Goal: Navigation & Orientation: Find specific page/section

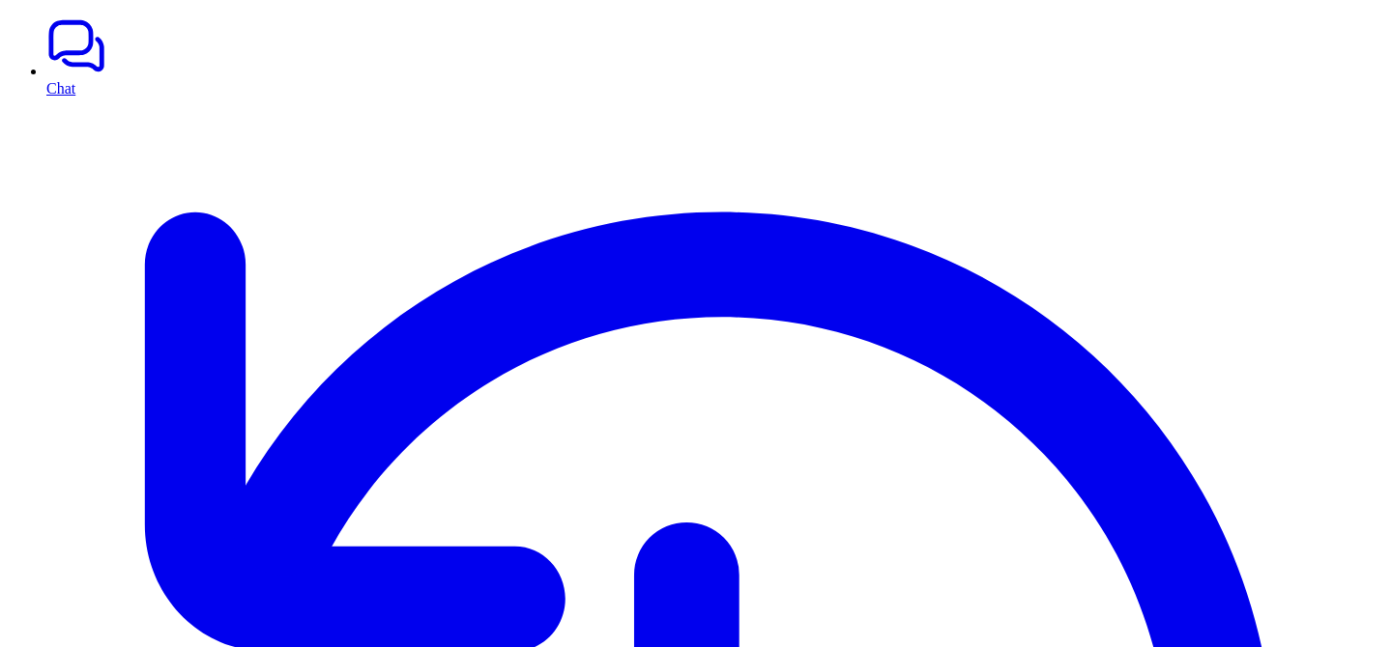
click at [49, 67] on link "Chat" at bounding box center [715, 55] width 1338 height 81
click at [92, 72] on link "Chat" at bounding box center [715, 55] width 1338 height 81
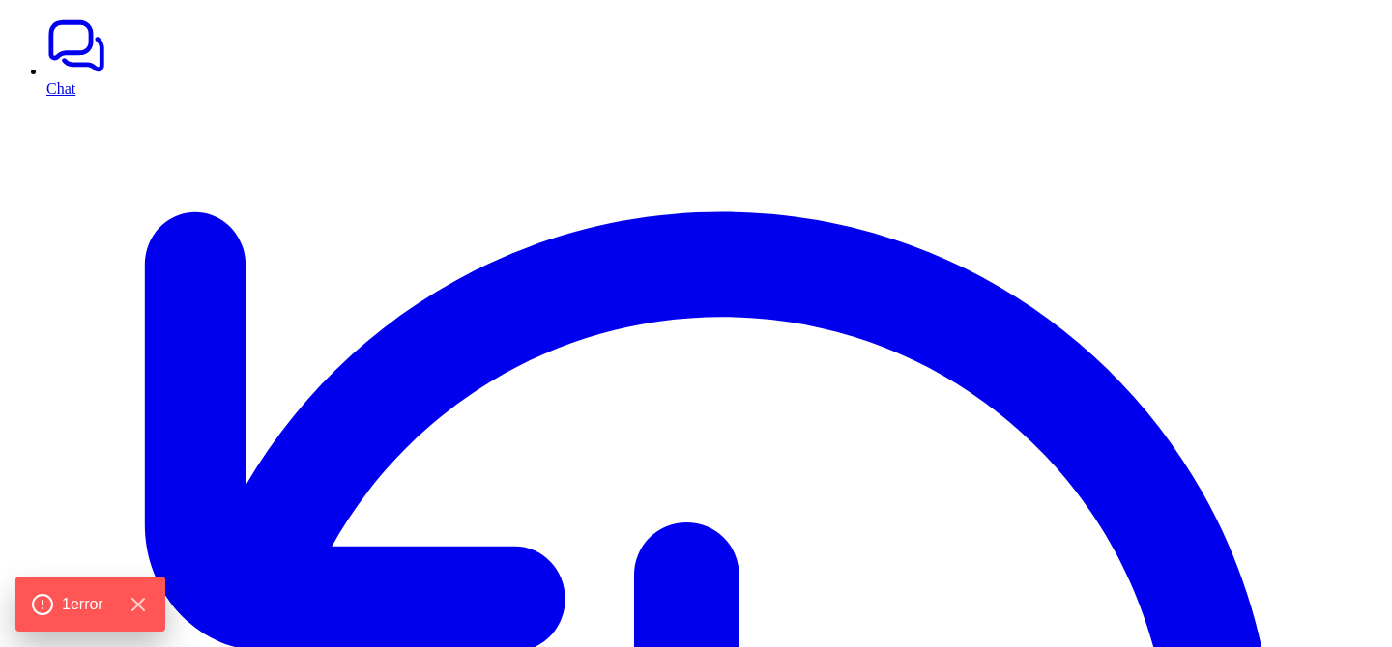
click at [92, 72] on link "Chat" at bounding box center [715, 55] width 1338 height 81
click at [61, 78] on link "Chat" at bounding box center [715, 55] width 1338 height 81
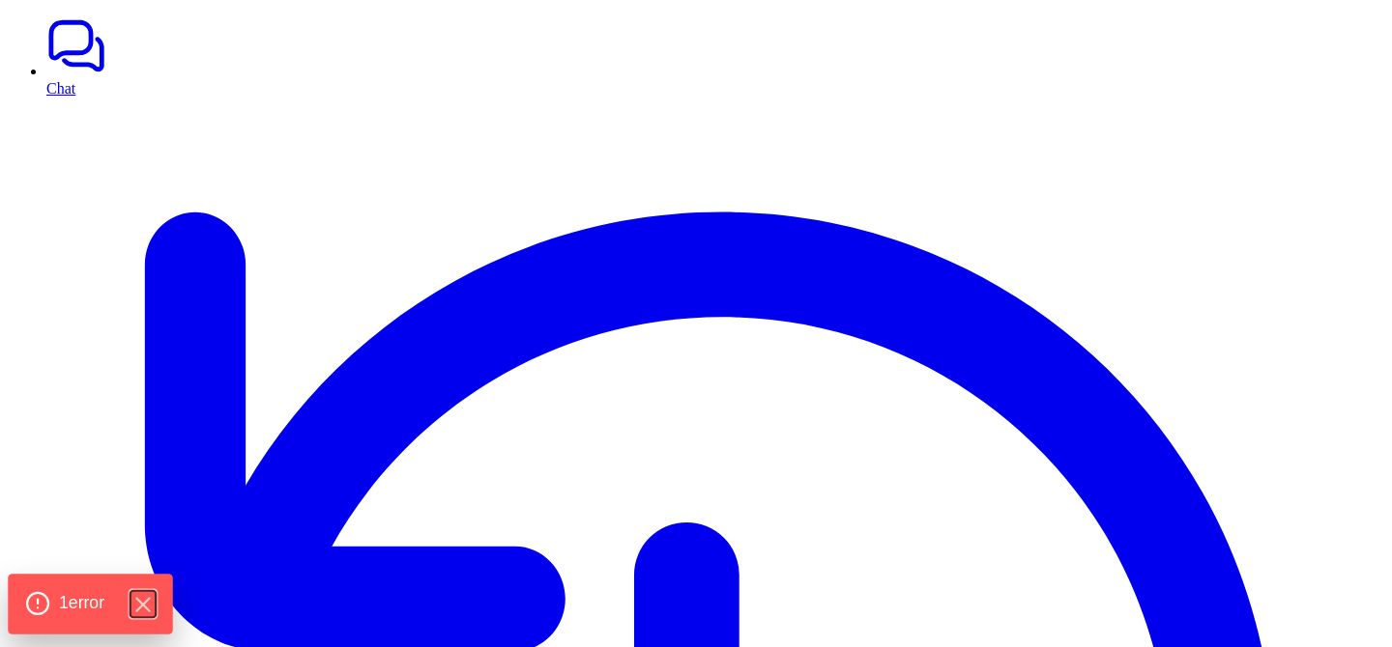
click at [155, 605] on icon "Hide Errors" at bounding box center [141, 604] width 25 height 25
